Goal: Task Accomplishment & Management: Use online tool/utility

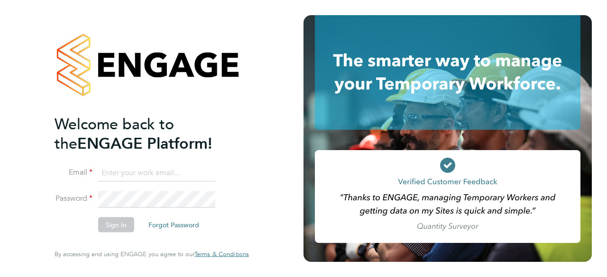
type input "[EMAIL_ADDRESS][PERSON_NAME][DOMAIN_NAME]"
click at [153, 164] on ng-template "Welcome back to the ENGAGE Platform! Email emma.wells@randstad.co.uk Password S…" at bounding box center [147, 178] width 185 height 128
click at [117, 225] on button "Sign In" at bounding box center [116, 225] width 36 height 15
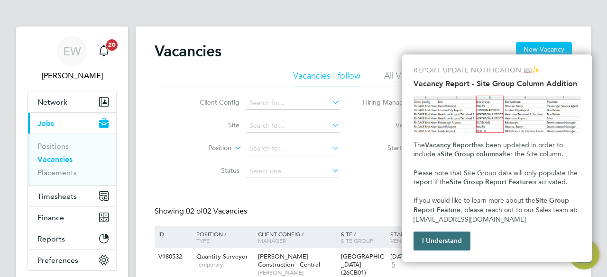
click at [448, 242] on button "I Understand" at bounding box center [441, 241] width 57 height 19
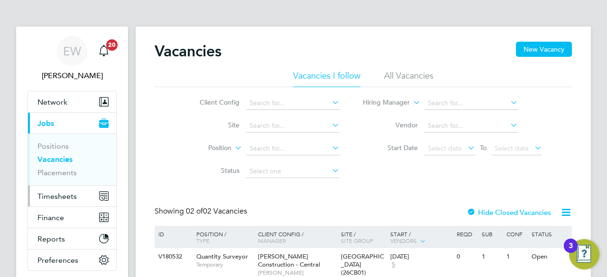
click at [56, 189] on button "Timesheets" at bounding box center [72, 196] width 88 height 21
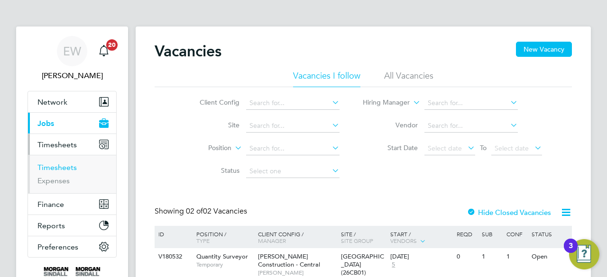
click at [47, 170] on link "Timesheets" at bounding box center [56, 167] width 39 height 9
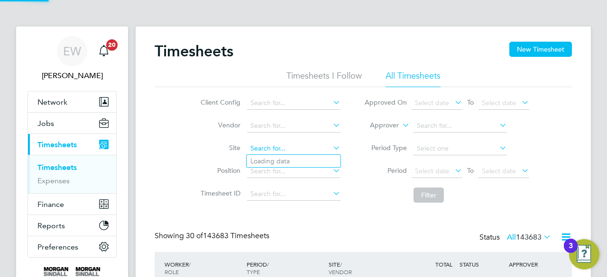
click at [267, 152] on input at bounding box center [293, 148] width 93 height 13
click at [281, 158] on li "Bedfo rd Passage Development (54X003)" at bounding box center [325, 161] width 159 height 13
type input "Bedford Passage Development (54X003)"
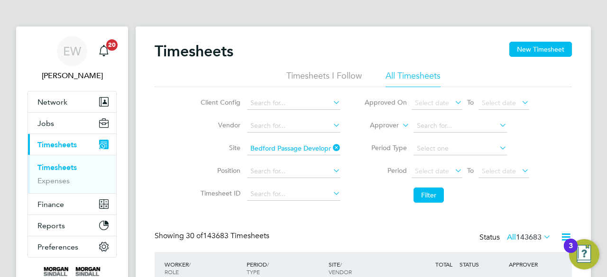
click at [481, 196] on li "Filter" at bounding box center [446, 195] width 189 height 25
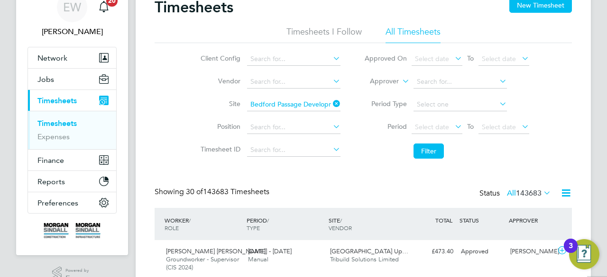
scroll to position [57, 0]
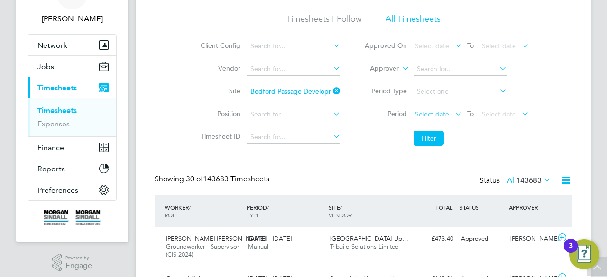
click at [445, 113] on span "Select date" at bounding box center [432, 114] width 34 height 9
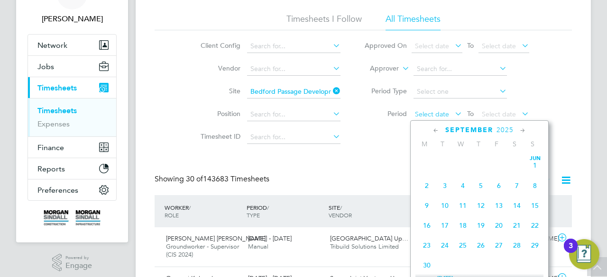
scroll to position [346, 0]
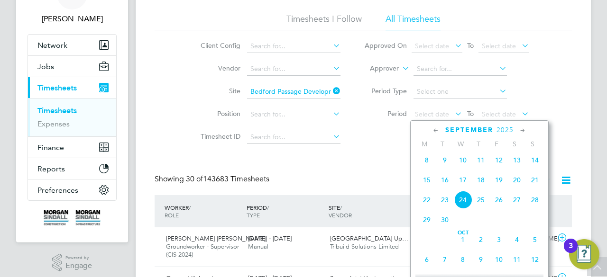
click at [519, 164] on span "13" at bounding box center [517, 160] width 18 height 18
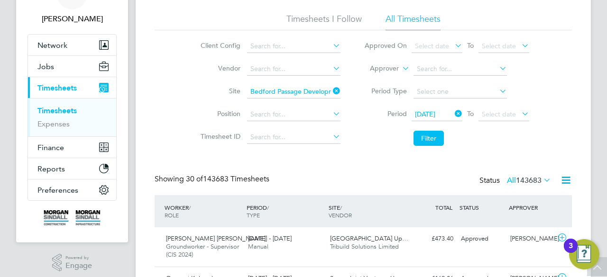
click at [495, 106] on li "Period 13 Sep 2025 To Select date" at bounding box center [446, 114] width 189 height 23
click at [500, 110] on span "Select date" at bounding box center [499, 114] width 34 height 9
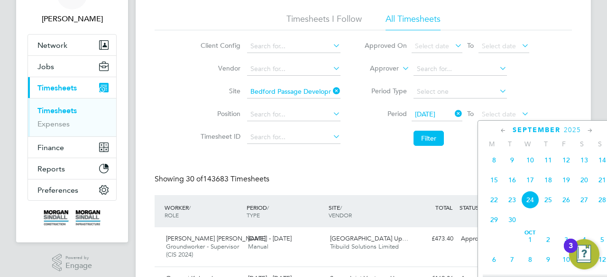
click at [566, 189] on span "19" at bounding box center [566, 180] width 18 height 18
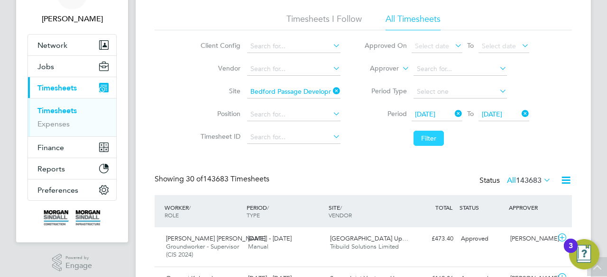
click at [433, 137] on button "Filter" at bounding box center [428, 138] width 30 height 15
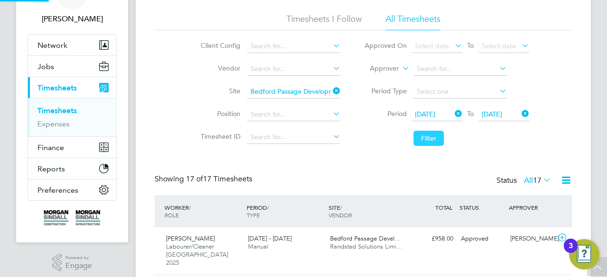
scroll to position [24, 82]
click at [568, 180] on icon at bounding box center [566, 180] width 12 height 12
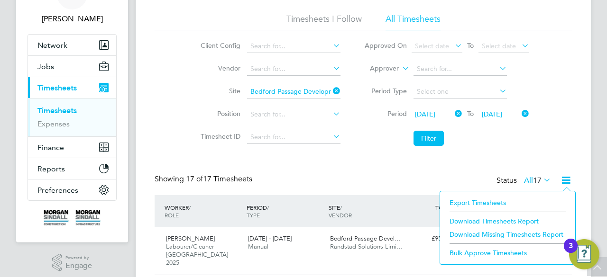
click at [484, 221] on li "Download Timesheets Report" at bounding box center [508, 221] width 126 height 13
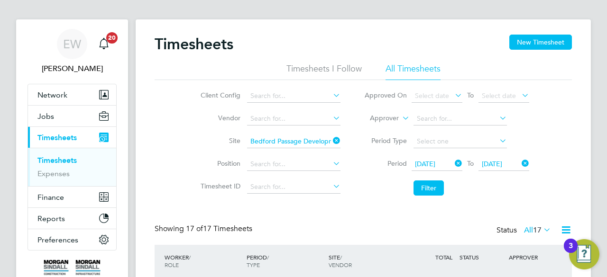
scroll to position [0, 0]
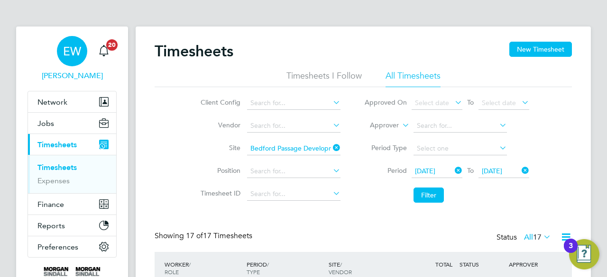
click at [70, 51] on span "EW" at bounding box center [72, 51] width 18 height 12
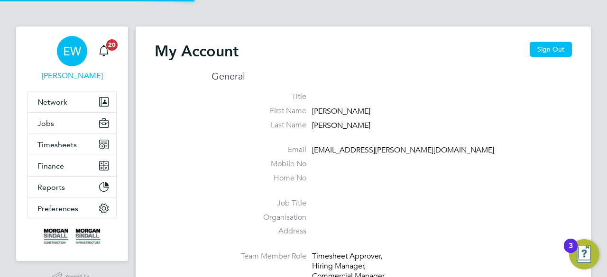
type input "[EMAIL_ADDRESS][PERSON_NAME][DOMAIN_NAME]"
click at [549, 51] on button "Sign Out" at bounding box center [550, 49] width 42 height 15
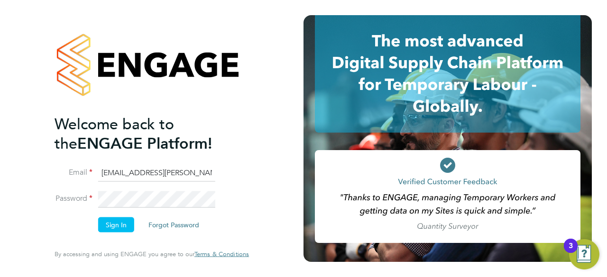
click at [119, 178] on input "[EMAIL_ADDRESS][PERSON_NAME][DOMAIN_NAME]" at bounding box center [156, 172] width 117 height 17
type input "[EMAIL_ADDRESS][PERSON_NAME][DOMAIN_NAME]"
click at [119, 233] on button "Sign In" at bounding box center [116, 225] width 36 height 15
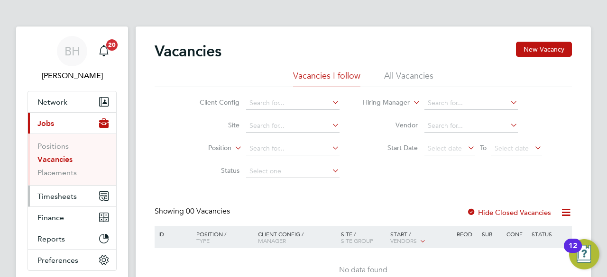
click at [53, 200] on span "Timesheets" at bounding box center [56, 196] width 39 height 9
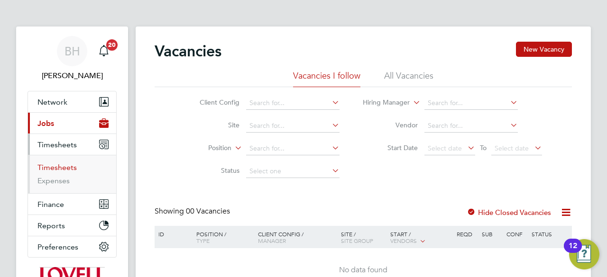
click at [46, 163] on link "Timesheets" at bounding box center [56, 167] width 39 height 9
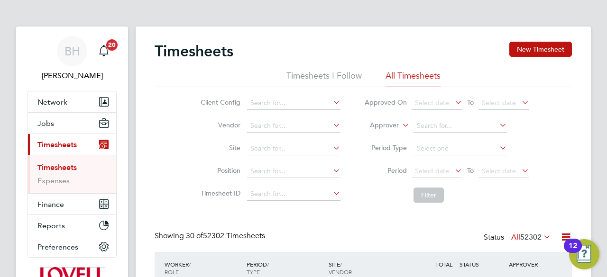
click at [462, 190] on li "Filter" at bounding box center [446, 195] width 189 height 25
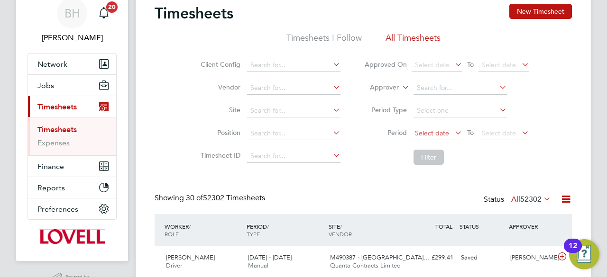
click at [436, 132] on span "Select date" at bounding box center [432, 133] width 34 height 9
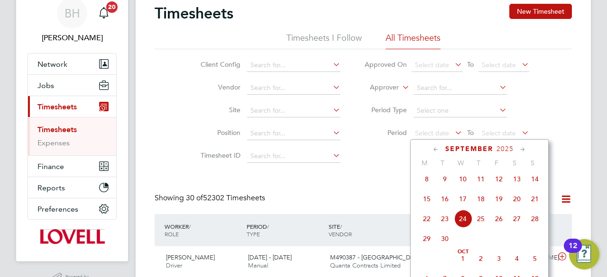
click at [536, 180] on span "14" at bounding box center [535, 179] width 18 height 18
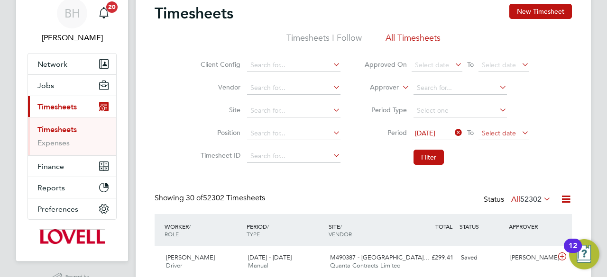
click at [500, 135] on span "Select date" at bounding box center [499, 133] width 34 height 9
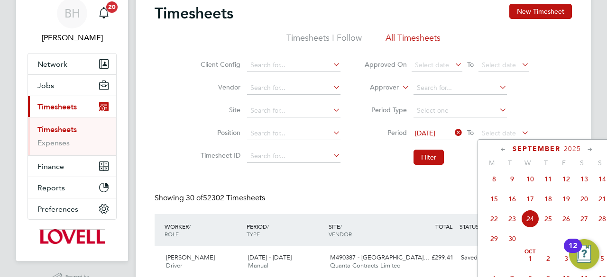
click at [569, 203] on span "19" at bounding box center [566, 199] width 18 height 18
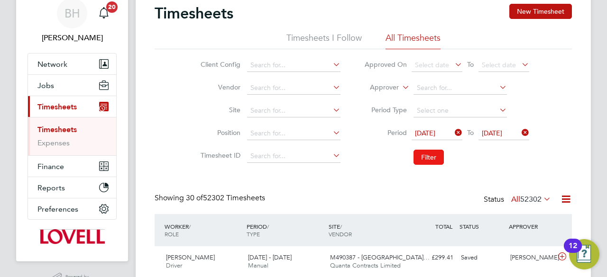
click at [427, 155] on button "Filter" at bounding box center [428, 157] width 30 height 15
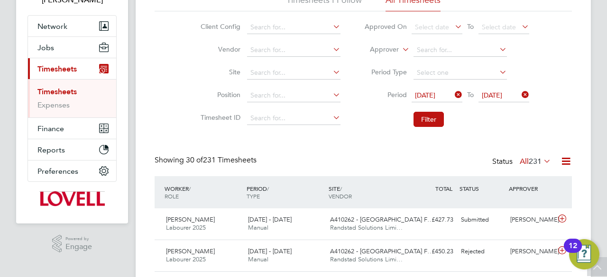
click at [567, 157] on icon at bounding box center [566, 161] width 12 height 12
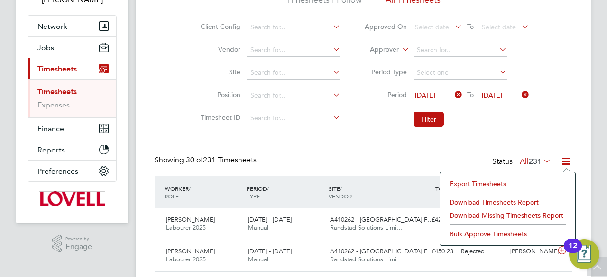
click at [495, 202] on li "Download Timesheets Report" at bounding box center [508, 202] width 126 height 13
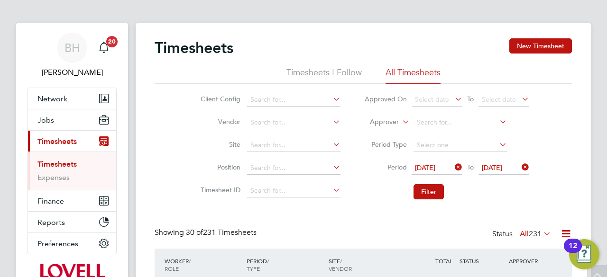
scroll to position [0, 0]
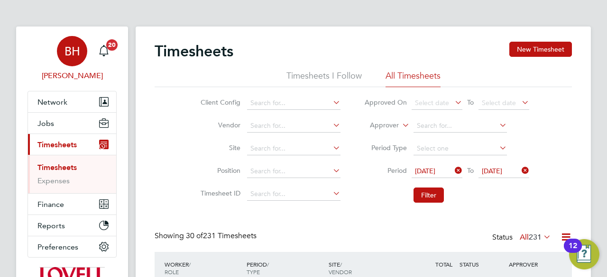
click at [73, 54] on span "BH" at bounding box center [72, 51] width 16 height 12
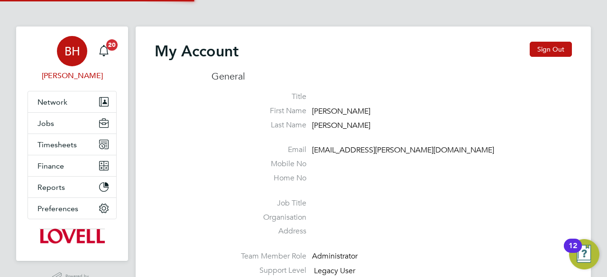
type input "[EMAIL_ADDRESS][PERSON_NAME][DOMAIN_NAME]"
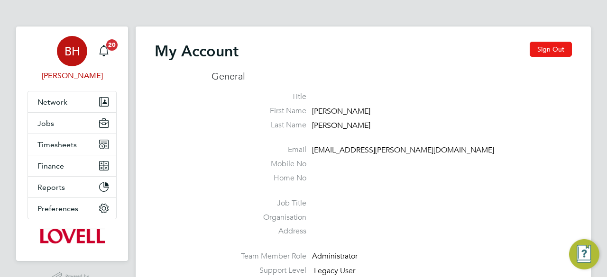
click at [569, 52] on button "Sign Out" at bounding box center [550, 49] width 42 height 15
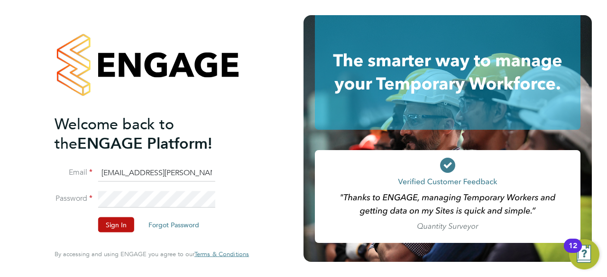
click at [153, 164] on ng-template "Welcome back to the ENGAGE Platform! Email [EMAIL_ADDRESS][PERSON_NAME][DOMAIN_…" at bounding box center [147, 178] width 185 height 128
click at [137, 168] on input "[EMAIL_ADDRESS][PERSON_NAME][DOMAIN_NAME]" at bounding box center [156, 172] width 117 height 17
type input "[EMAIL_ADDRESS][PERSON_NAME][DOMAIN_NAME]"
click at [118, 229] on button "Sign In" at bounding box center [116, 225] width 36 height 15
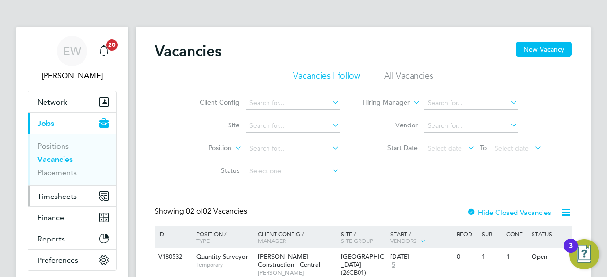
click at [65, 196] on span "Timesheets" at bounding box center [56, 196] width 39 height 9
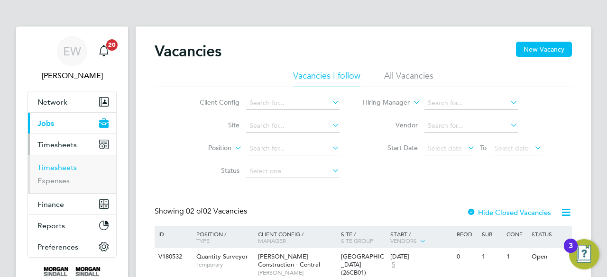
click at [55, 166] on link "Timesheets" at bounding box center [56, 167] width 39 height 9
